Goal: Task Accomplishment & Management: Use online tool/utility

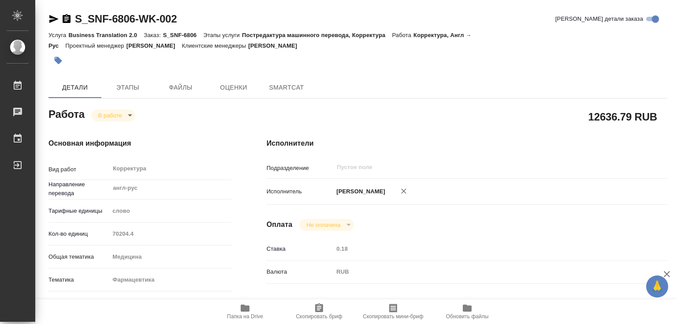
type textarea "x"
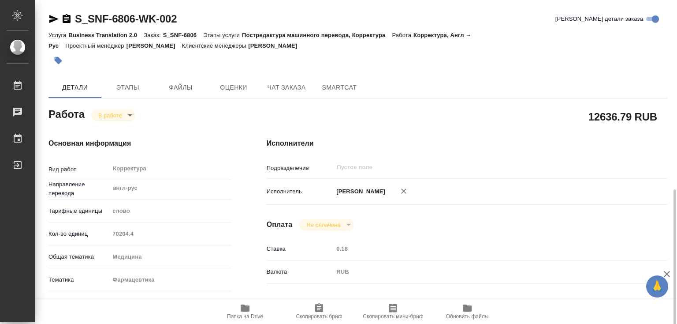
type textarea "x"
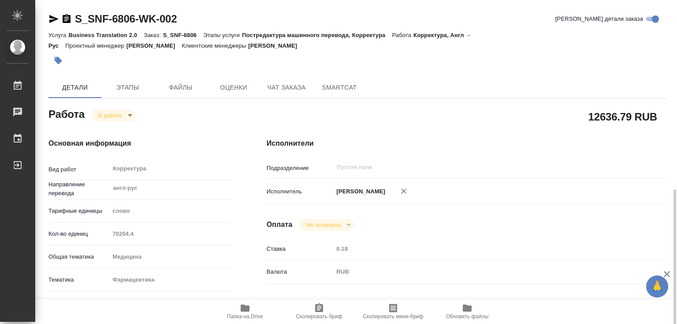
scroll to position [265, 0]
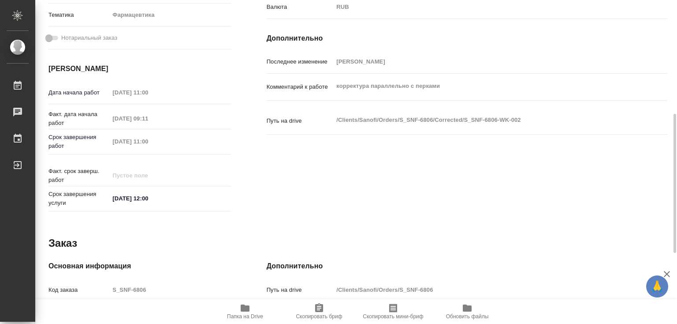
type textarea "x"
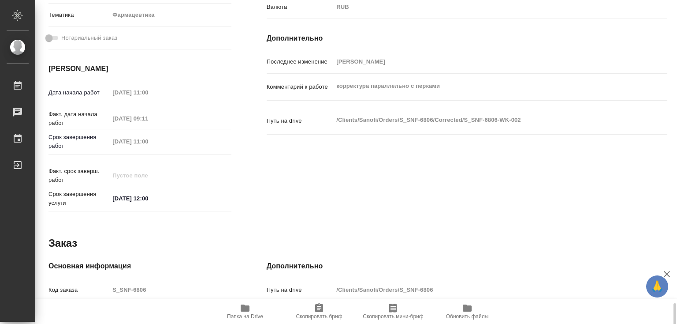
scroll to position [429, 0]
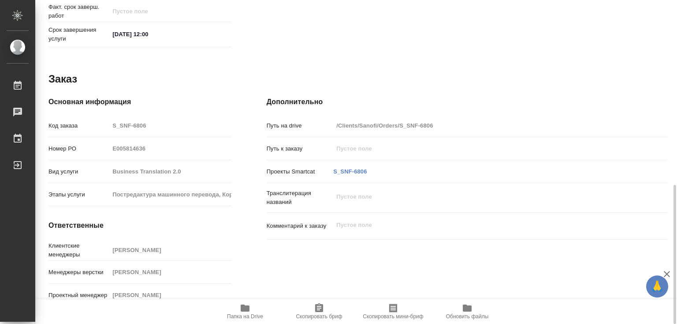
type textarea "x"
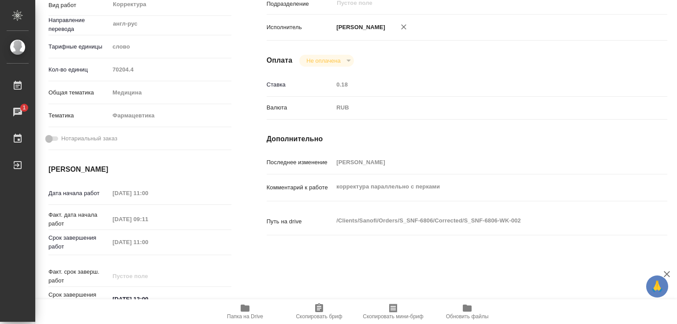
scroll to position [0, 0]
